Goal: Task Accomplishment & Management: Manage account settings

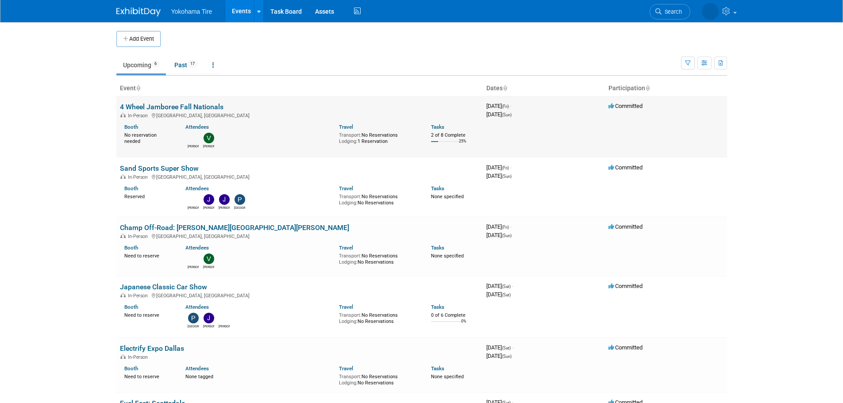
click at [204, 101] on td "4 Wheel Jamboree Fall Nationals In-Person [GEOGRAPHIC_DATA], [GEOGRAPHIC_DATA] …" at bounding box center [299, 126] width 366 height 61
click at [203, 104] on link "4 Wheel Jamboree Fall Nationals" at bounding box center [172, 107] width 104 height 8
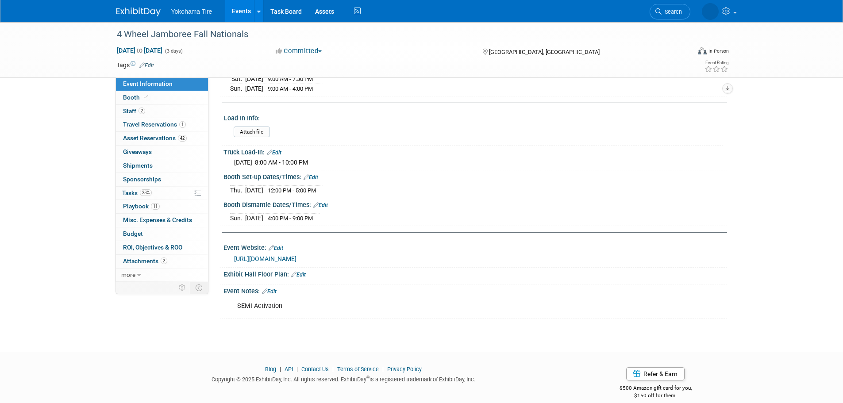
scroll to position [206, 0]
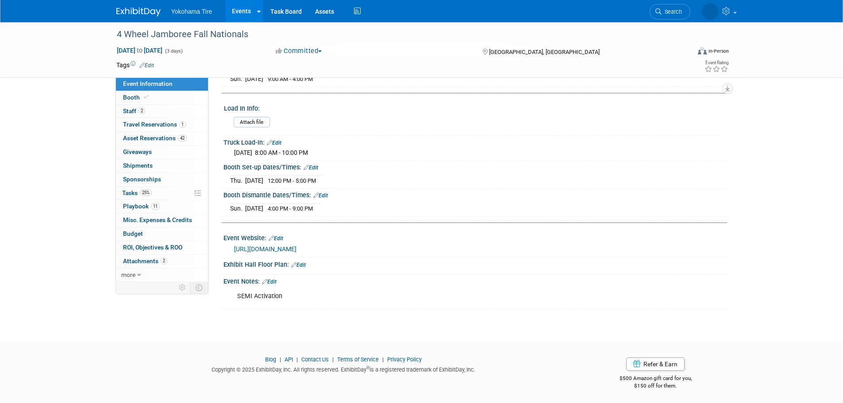
click at [271, 279] on link "Edit" at bounding box center [269, 282] width 15 height 6
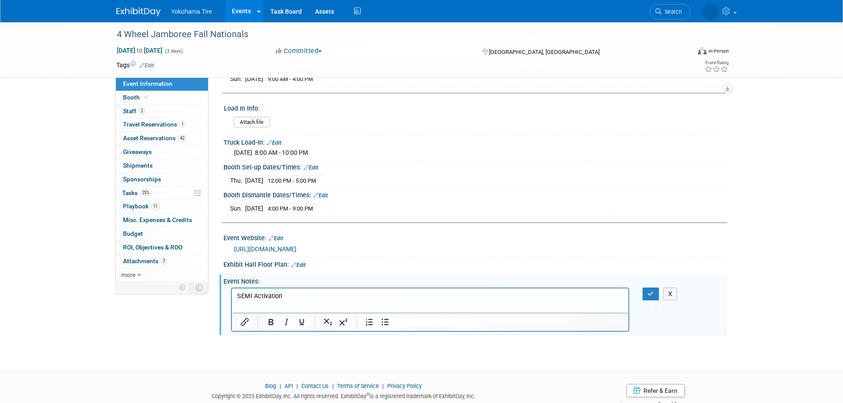
scroll to position [0, 0]
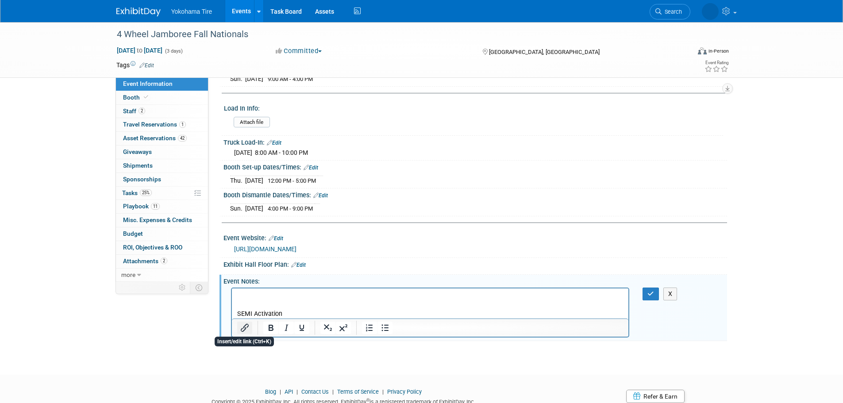
click at [239, 327] on button "Insert/edit link" at bounding box center [244, 328] width 15 height 12
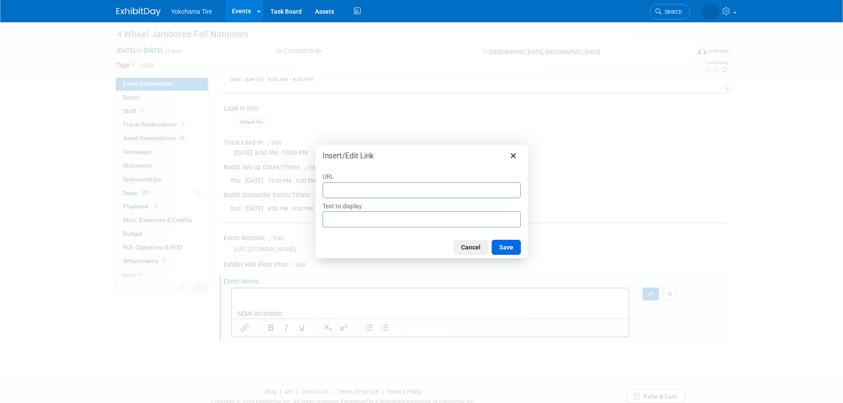
type input "https://docs.google.com/document/d/18OqUH6WAAaX-qTF7NdN6FN2BriOF3VbO/edit"
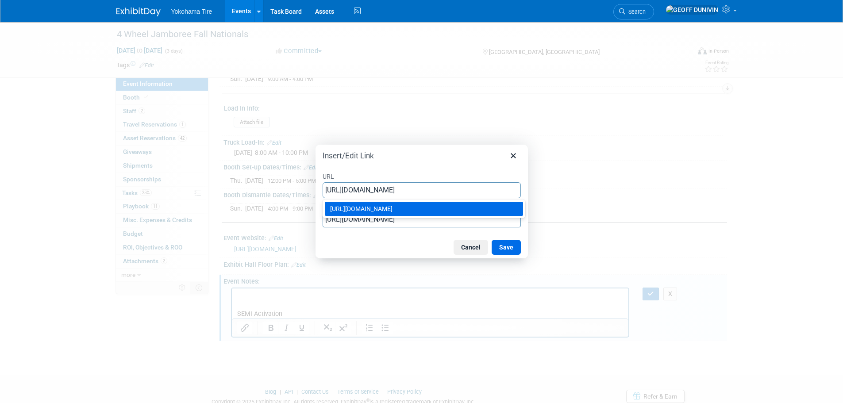
click at [409, 214] on div "https://docs.google.com/document/d/18OqUH6WAAaX-qTF7NdN6FN2BriOF3VbO/edit" at bounding box center [424, 209] width 189 height 11
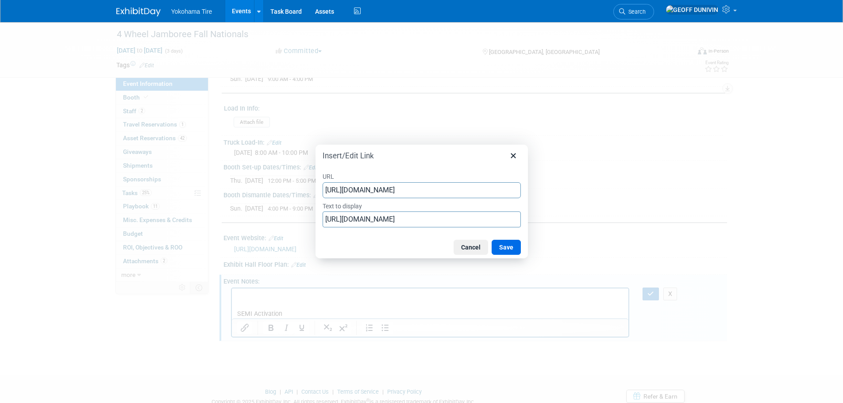
type input "https://docs.google.com/document/d/18OqUH6WAAaX-qTF7NdN6FN2BriOF3VbO/edit"
click at [381, 221] on input "https://docs.google.com/document/d/18OqUH6WAAaX-qTF7NdN6FN2BriOF3VbO/edit" at bounding box center [422, 219] width 198 height 16
type input "E"
type input "W"
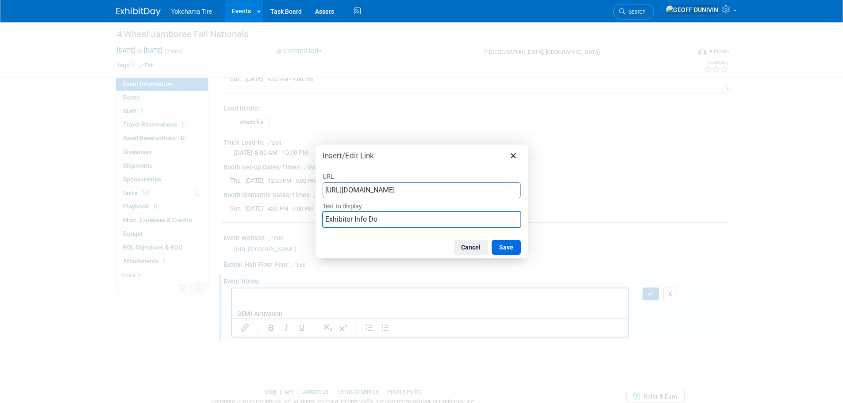
type input "Exhibitor Info Doc"
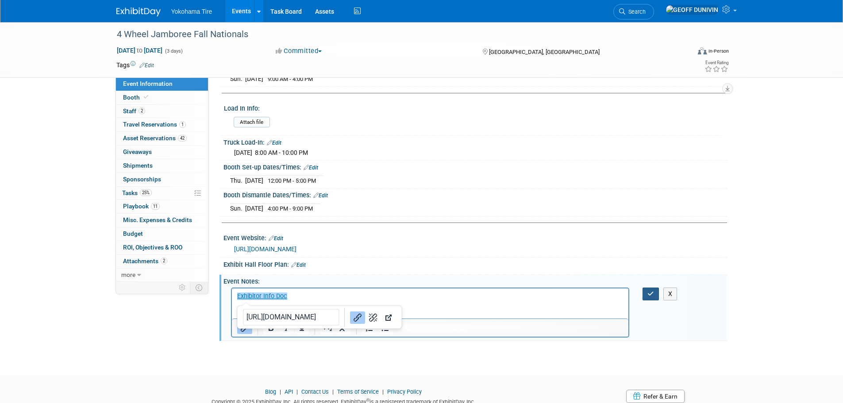
click at [657, 291] on button "button" at bounding box center [650, 294] width 16 height 13
